Goal: Task Accomplishment & Management: Use online tool/utility

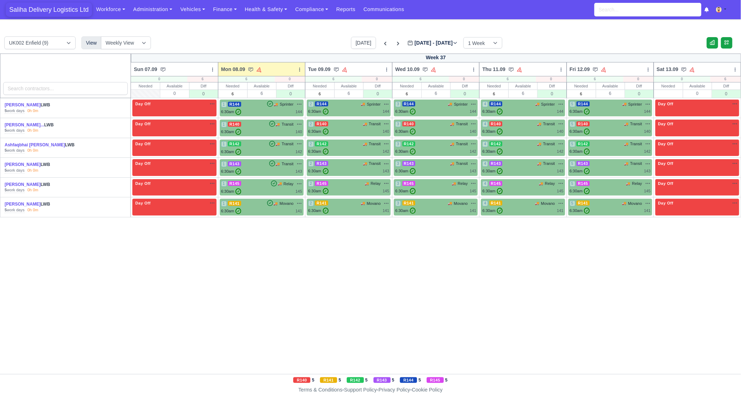
click at [65, 8] on span "Saliha Delivery Logistics Ltd" at bounding box center [49, 9] width 86 height 14
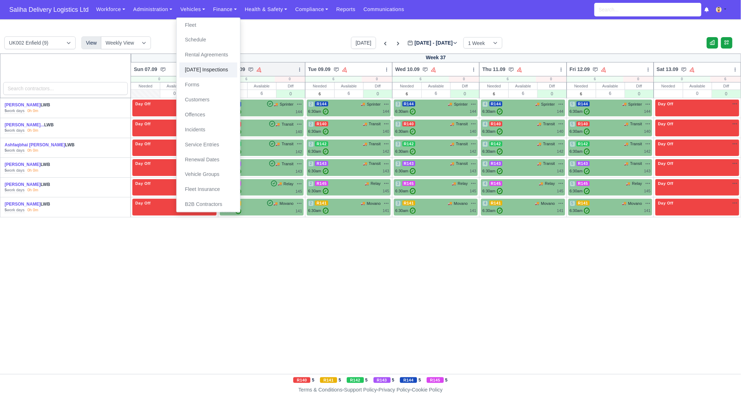
drag, startPoint x: 204, startPoint y: 68, endPoint x: 221, endPoint y: 72, distance: 17.6
click at [204, 68] on link "[DATE] Inspections" at bounding box center [208, 69] width 58 height 15
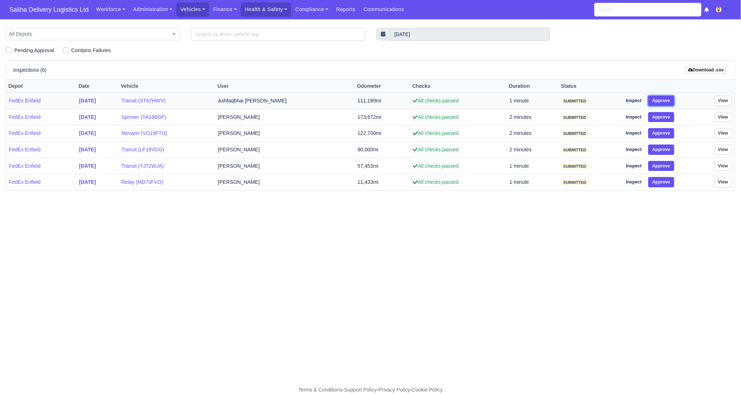
drag, startPoint x: 653, startPoint y: 102, endPoint x: 660, endPoint y: 110, distance: 10.3
click at [653, 102] on button "Approve" at bounding box center [661, 101] width 26 height 10
drag, startPoint x: 659, startPoint y: 118, endPoint x: 661, endPoint y: 127, distance: 9.9
click at [659, 120] on button "Approve" at bounding box center [661, 117] width 26 height 10
click at [662, 135] on button "Approve" at bounding box center [661, 133] width 26 height 10
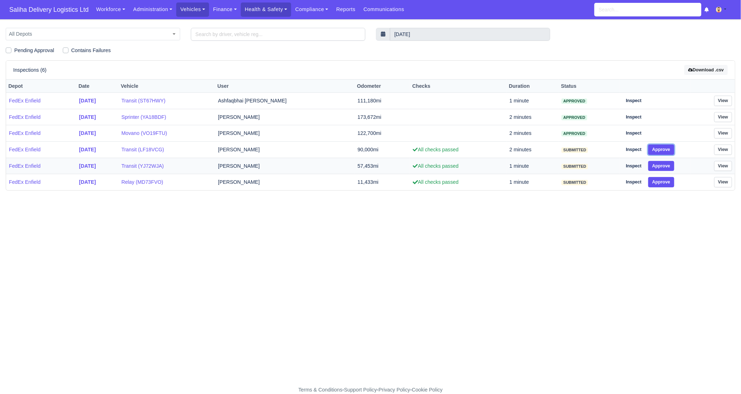
drag, startPoint x: 663, startPoint y: 147, endPoint x: 664, endPoint y: 157, distance: 10.0
click at [662, 148] on button "Approve" at bounding box center [661, 149] width 26 height 10
drag, startPoint x: 664, startPoint y: 160, endPoint x: 665, endPoint y: 165, distance: 4.8
click at [664, 161] on button "Approve" at bounding box center [661, 166] width 26 height 10
drag, startPoint x: 664, startPoint y: 180, endPoint x: 635, endPoint y: 172, distance: 30.7
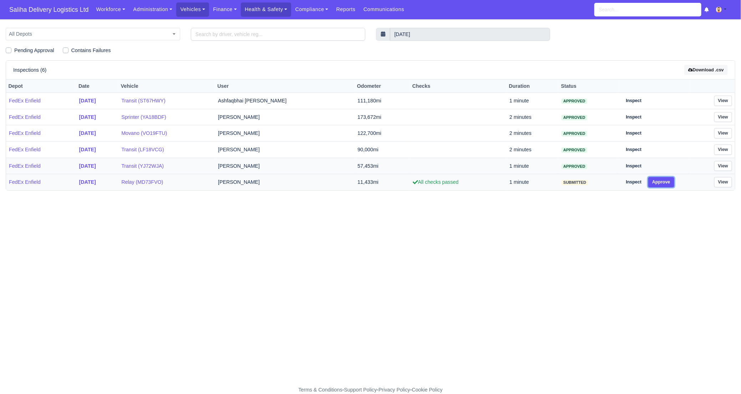
click at [664, 180] on button "Approve" at bounding box center [661, 182] width 26 height 10
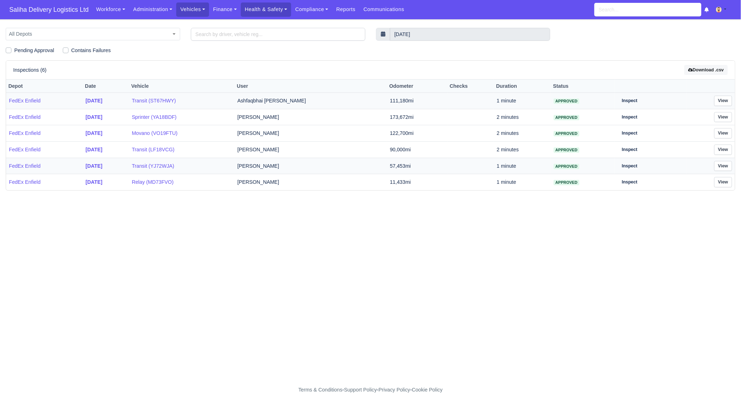
click at [299, 103] on td "Ashfaqbhai [PERSON_NAME]" at bounding box center [310, 101] width 153 height 16
click at [297, 103] on td "Ashfaqbhai [PERSON_NAME]" at bounding box center [310, 101] width 153 height 16
click at [728, 99] on link "View" at bounding box center [723, 101] width 18 height 10
click at [276, 118] on td "[PERSON_NAME]" at bounding box center [310, 117] width 153 height 16
click at [717, 180] on link "View" at bounding box center [723, 182] width 18 height 10
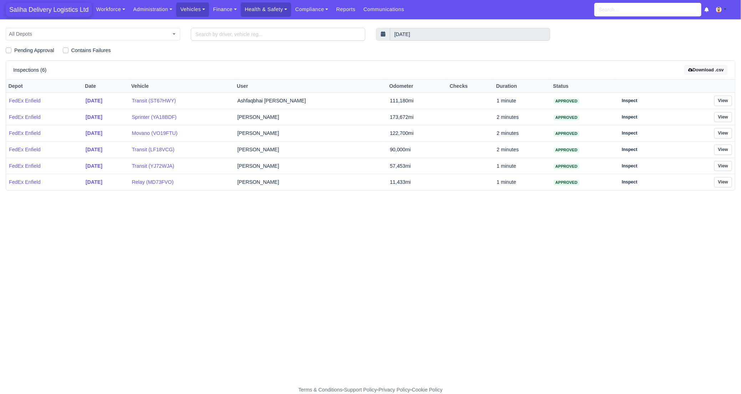
click at [39, 7] on span "Saliha Delivery Logistics Ltd" at bounding box center [49, 9] width 86 height 14
